Goal: Task Accomplishment & Management: Manage account settings

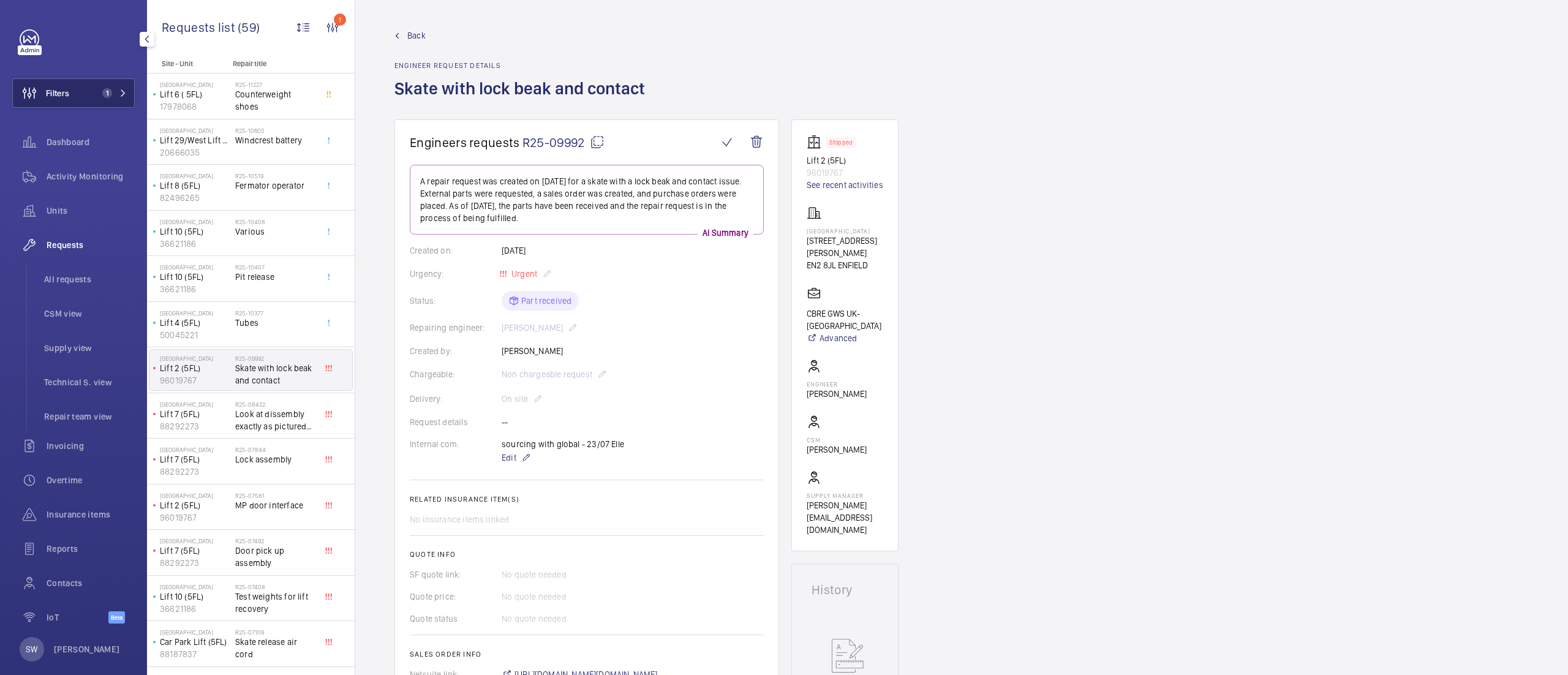
click at [90, 98] on button "Filters 1" at bounding box center [73, 93] width 122 height 30
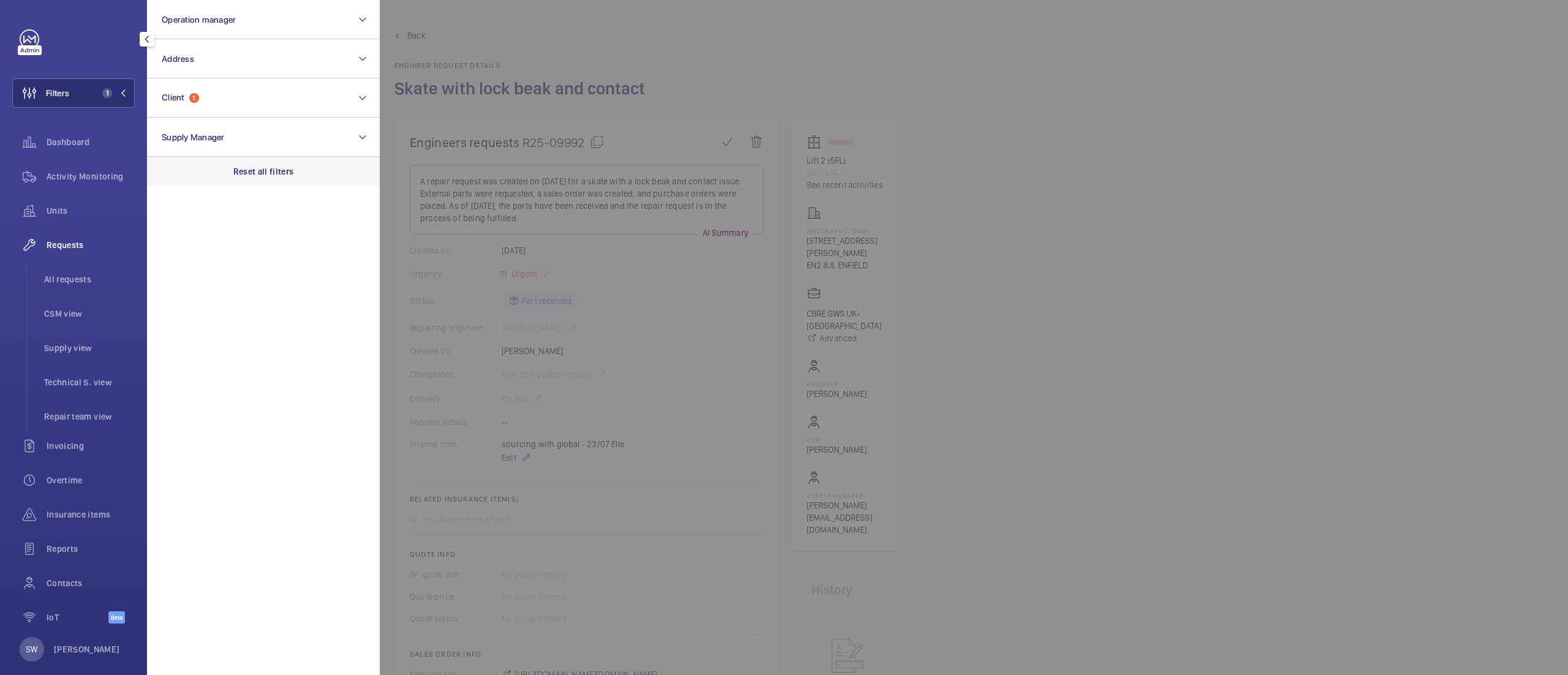
drag, startPoint x: 267, startPoint y: 180, endPoint x: 258, endPoint y: 159, distance: 22.8
click at [267, 179] on div "Reset all filters" at bounding box center [263, 172] width 233 height 30
click at [235, 87] on button "Client" at bounding box center [263, 98] width 233 height 39
type input "uclh"
click at [229, 167] on label "CBRE GWS UCLH" at bounding box center [254, 177] width 213 height 30
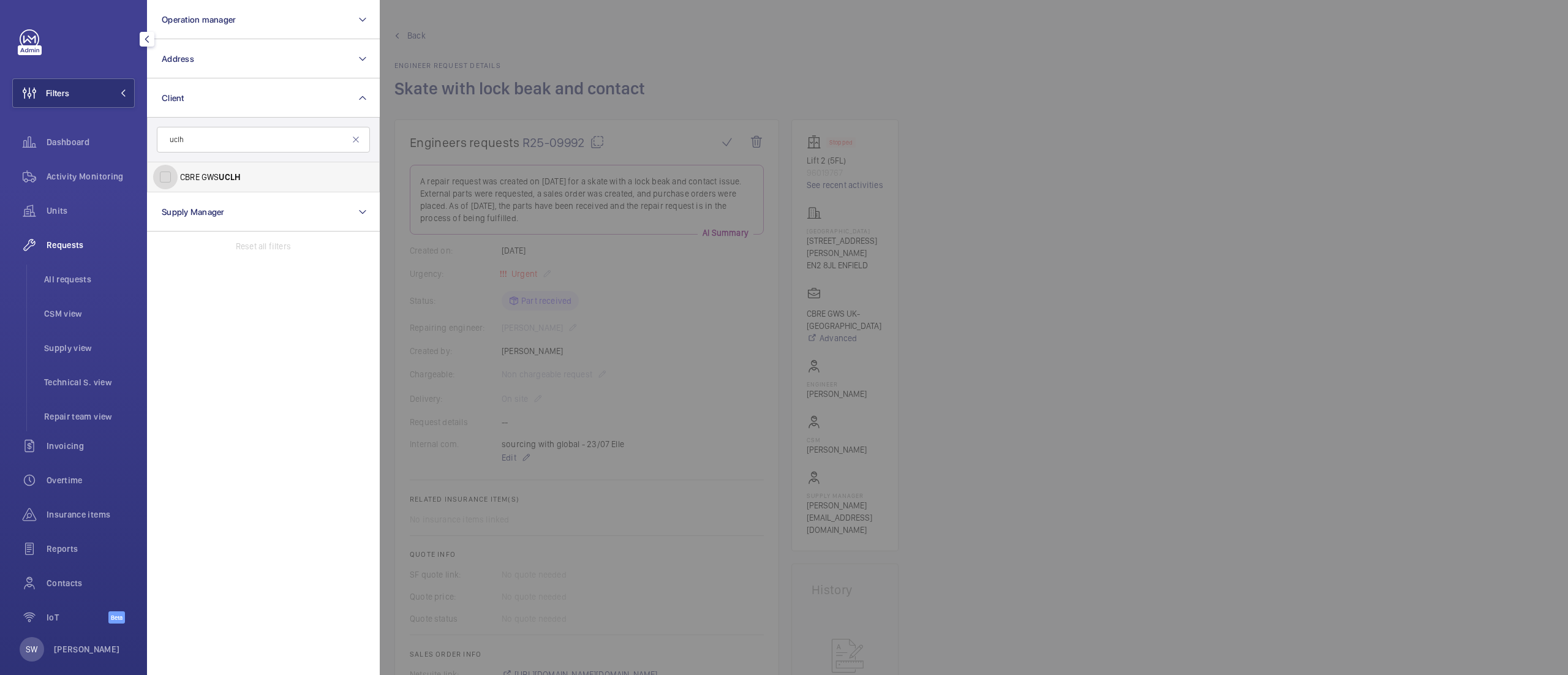
click at [178, 167] on input "CBRE GWS UCLH" at bounding box center [166, 177] width 24 height 24
checkbox input "true"
drag, startPoint x: 67, startPoint y: 282, endPoint x: 881, endPoint y: 283, distance: 814.0
click at [69, 282] on span "All requests" at bounding box center [90, 279] width 91 height 12
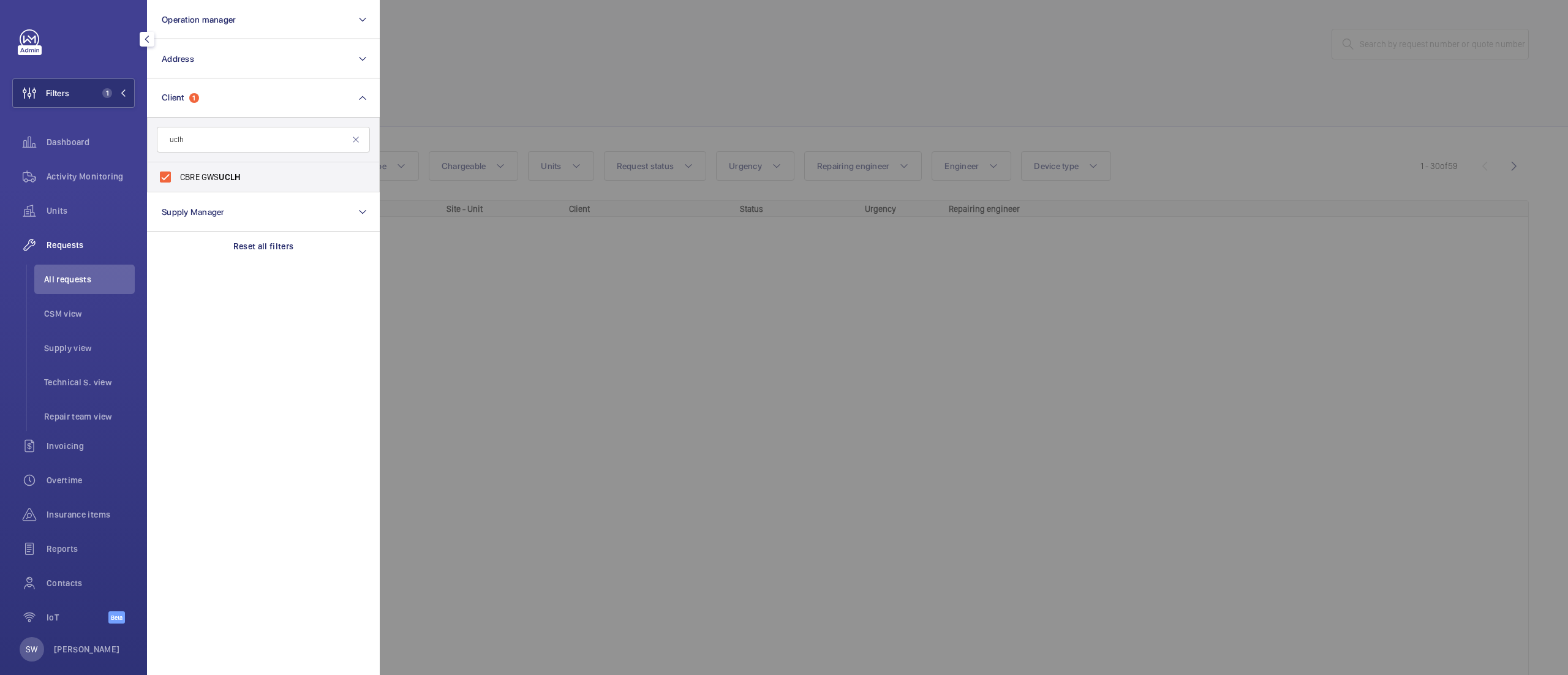
click at [1162, 77] on div at bounding box center [1164, 337] width 1568 height 675
